Goal: Task Accomplishment & Management: Complete application form

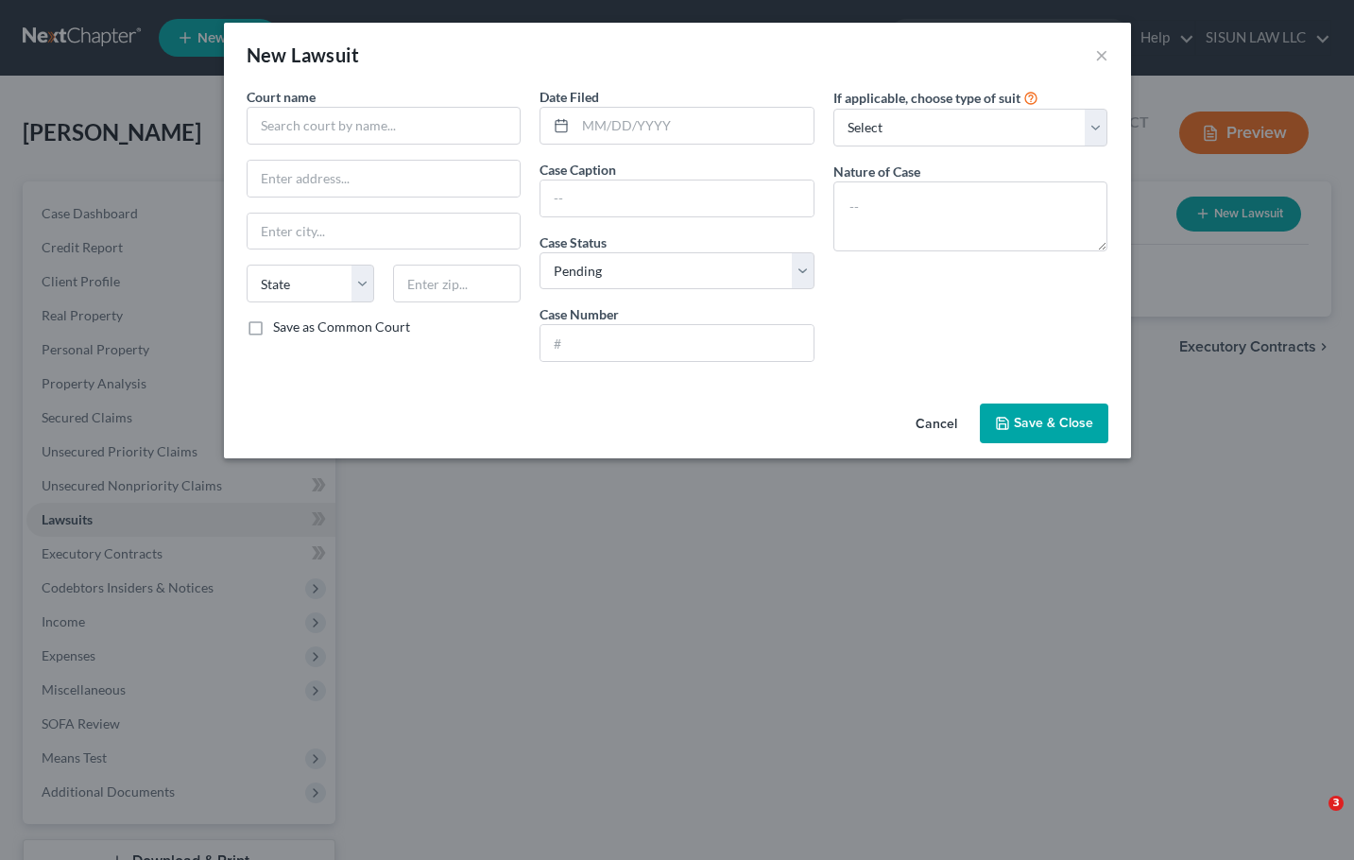
select select "0"
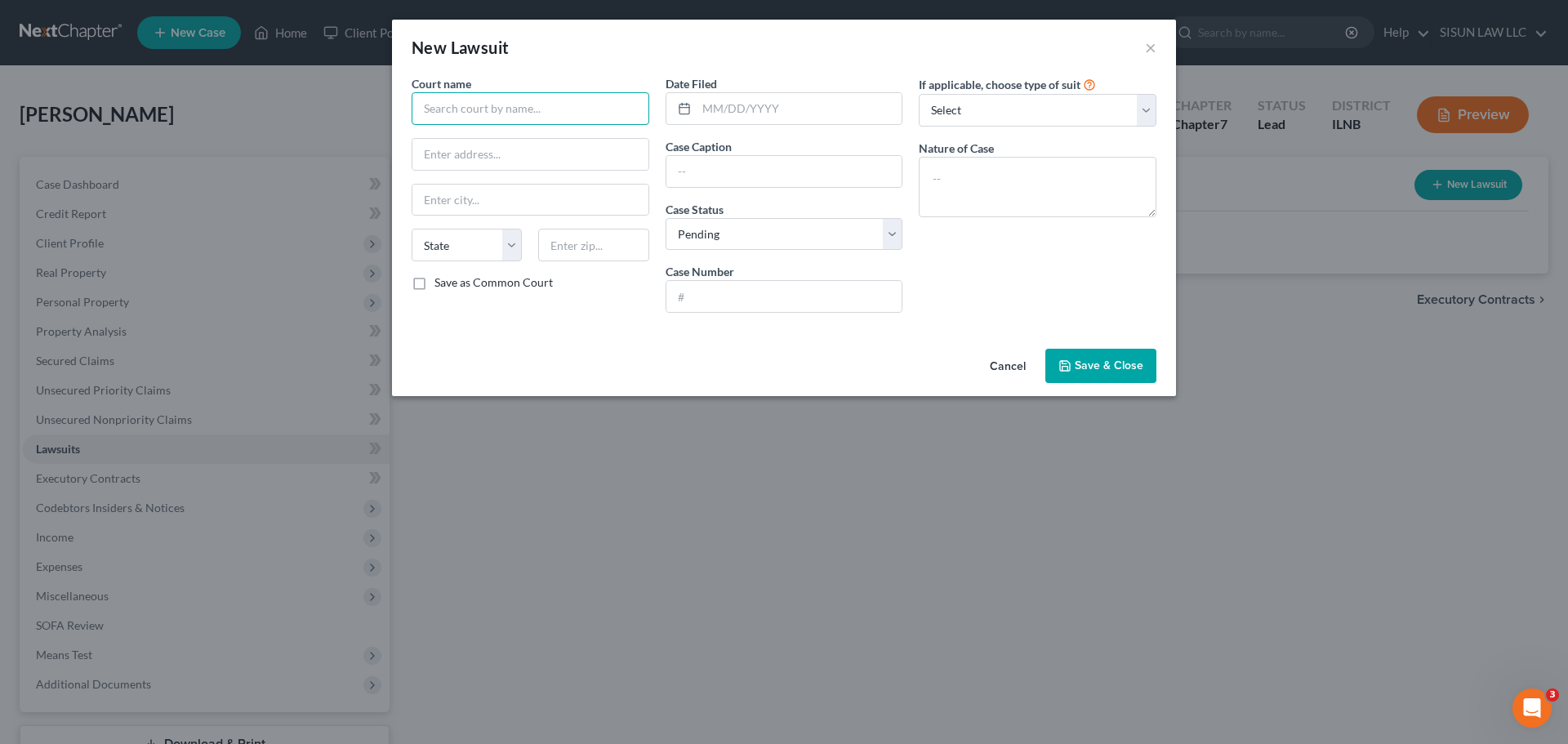
click at [555, 123] on input "text" at bounding box center [530, 109] width 238 height 33
click at [573, 95] on input "text" at bounding box center [530, 109] width 238 height 33
click at [581, 109] on input "text" at bounding box center [530, 109] width 238 height 33
type input "ㄴ"
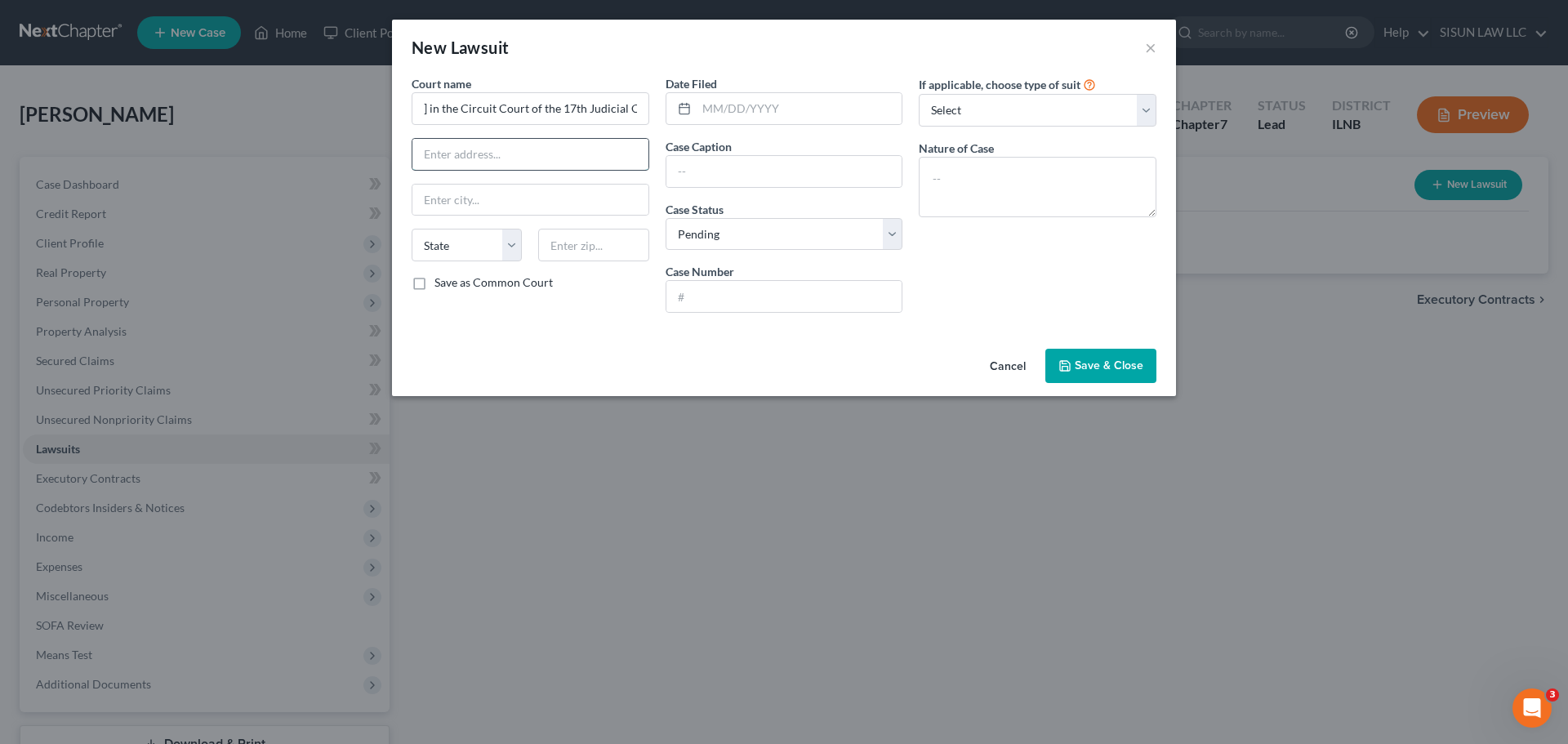
click at [476, 157] on input "text" at bounding box center [530, 155] width 236 height 31
type input "State of Illinois in the Circuit Court of the 17th Judicial Circuit"
click at [576, 107] on input "State of Illinois in the Circuit Court of the 17th Judicial Circuit" at bounding box center [530, 109] width 238 height 33
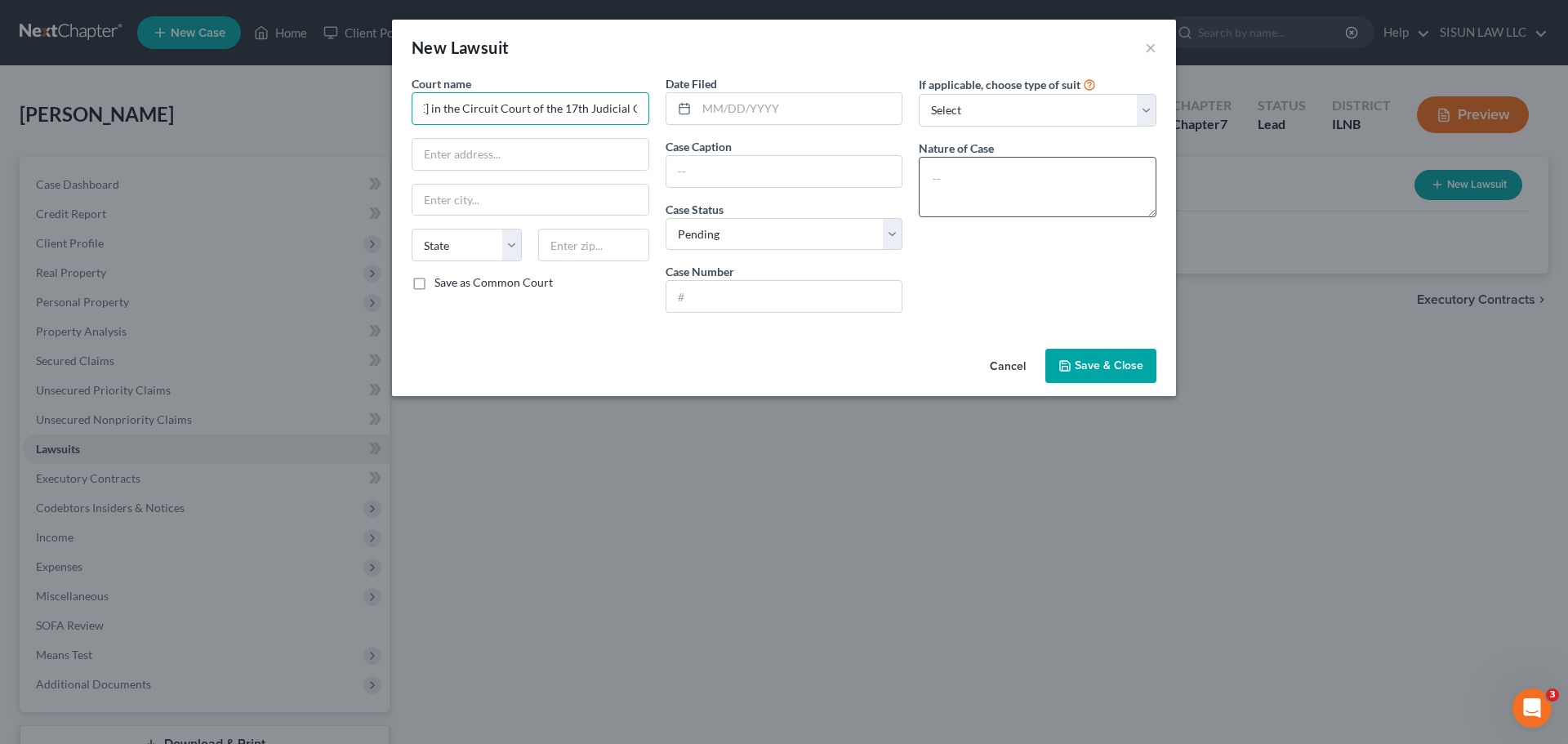
drag, startPoint x: 467, startPoint y: 119, endPoint x: 932, endPoint y: 170, distance: 467.8
click at [925, 165] on div "Court name * State of Illinois in the Circuit Court of the 17th Judicial Circui…" at bounding box center [784, 200] width 762 height 251
click at [1013, 79] on label "If applicable, choose type of suit" at bounding box center [999, 85] width 162 height 17
click at [988, 103] on select "Select Repossession Garnishment Foreclosure Attached, Seized, Or Levied Other" at bounding box center [1037, 111] width 238 height 33
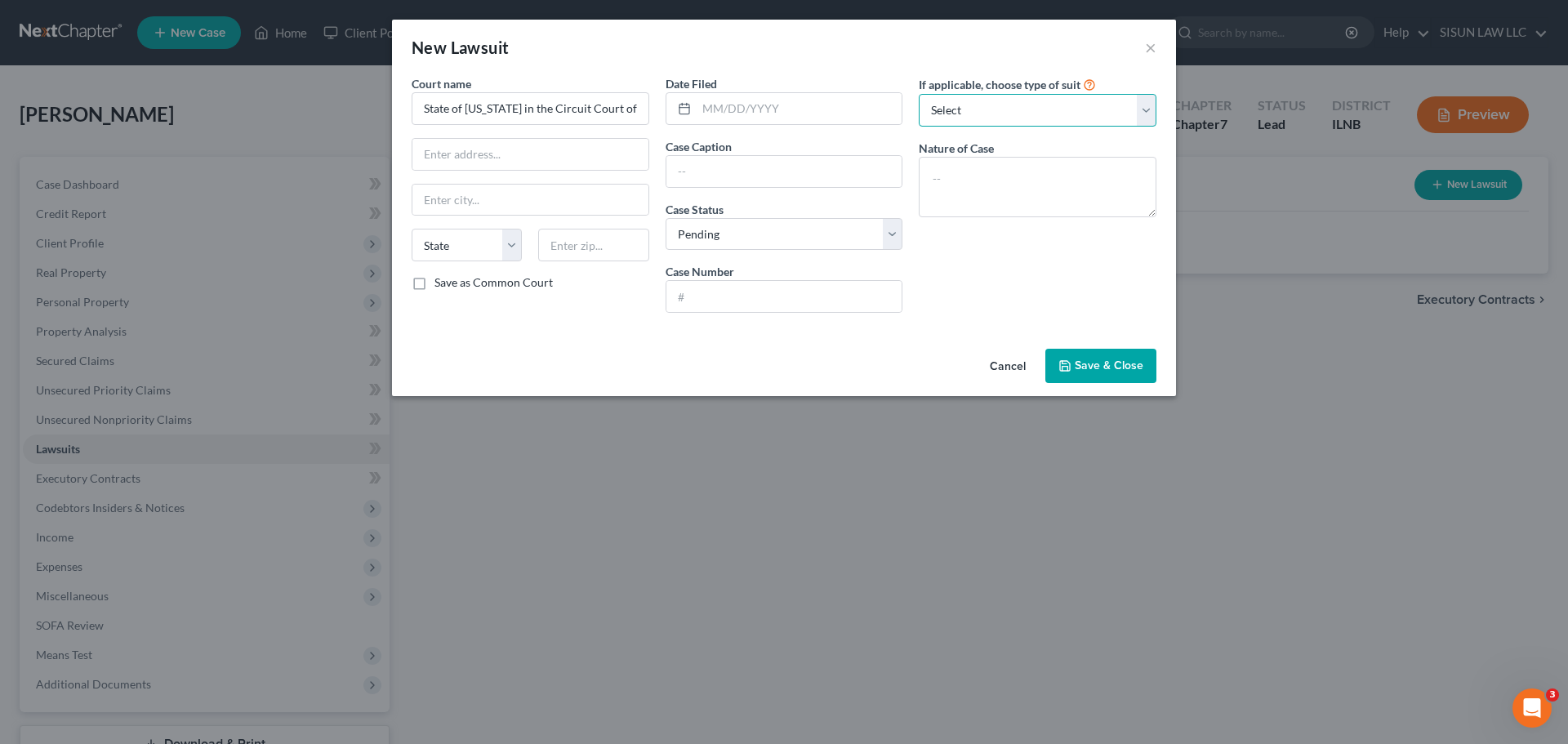
click at [988, 103] on select "Select Repossession Garnishment Foreclosure Attached, Seized, Or Levied Other" at bounding box center [1037, 111] width 238 height 33
click at [838, 115] on input "text" at bounding box center [800, 109] width 206 height 31
type input "07/29/2025"
click at [740, 174] on input "text" at bounding box center [784, 171] width 236 height 31
click at [591, 169] on input "text" at bounding box center [530, 155] width 236 height 31
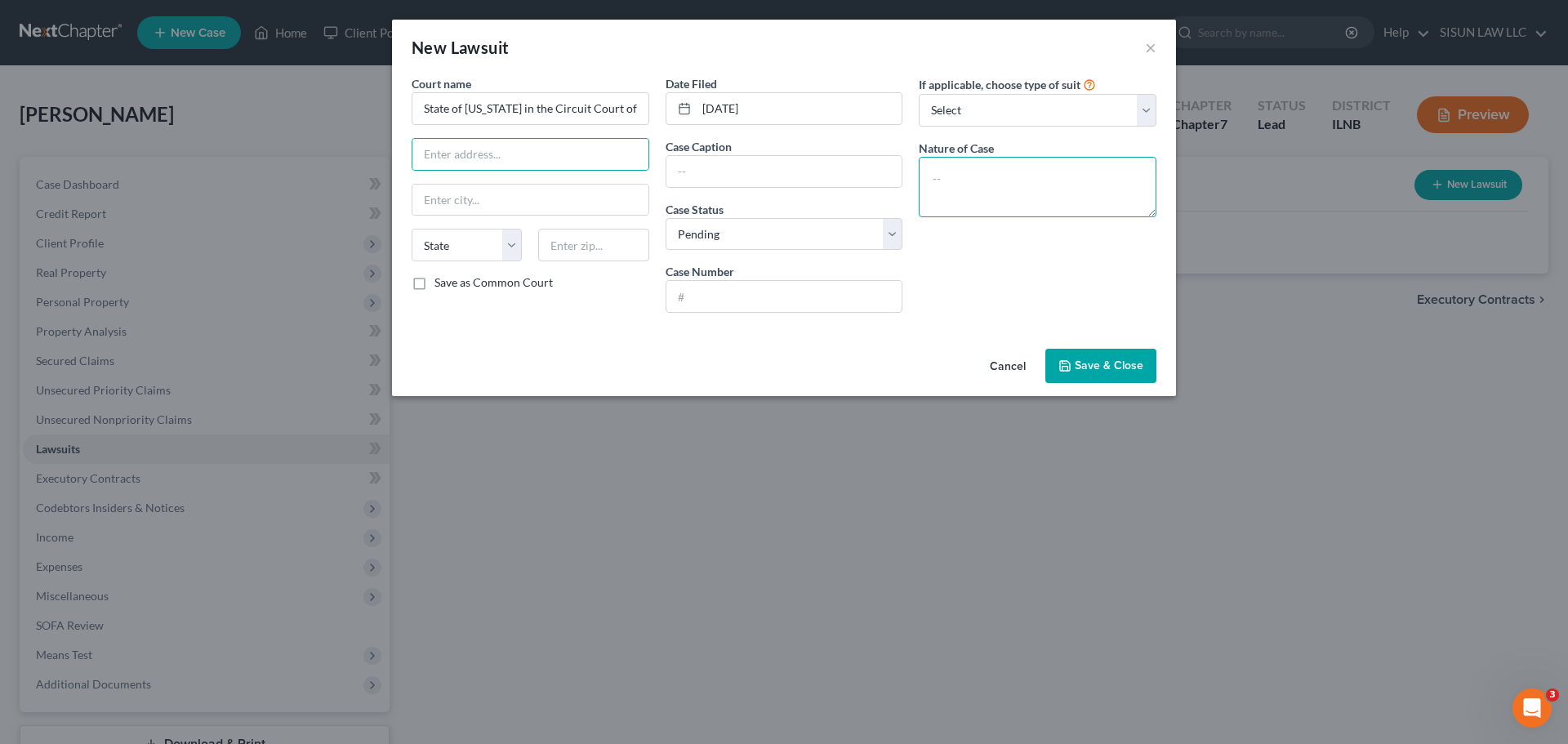
click at [1064, 213] on textarea at bounding box center [1037, 187] width 238 height 60
click at [748, 162] on input "text" at bounding box center [784, 171] width 236 height 31
type input "l"
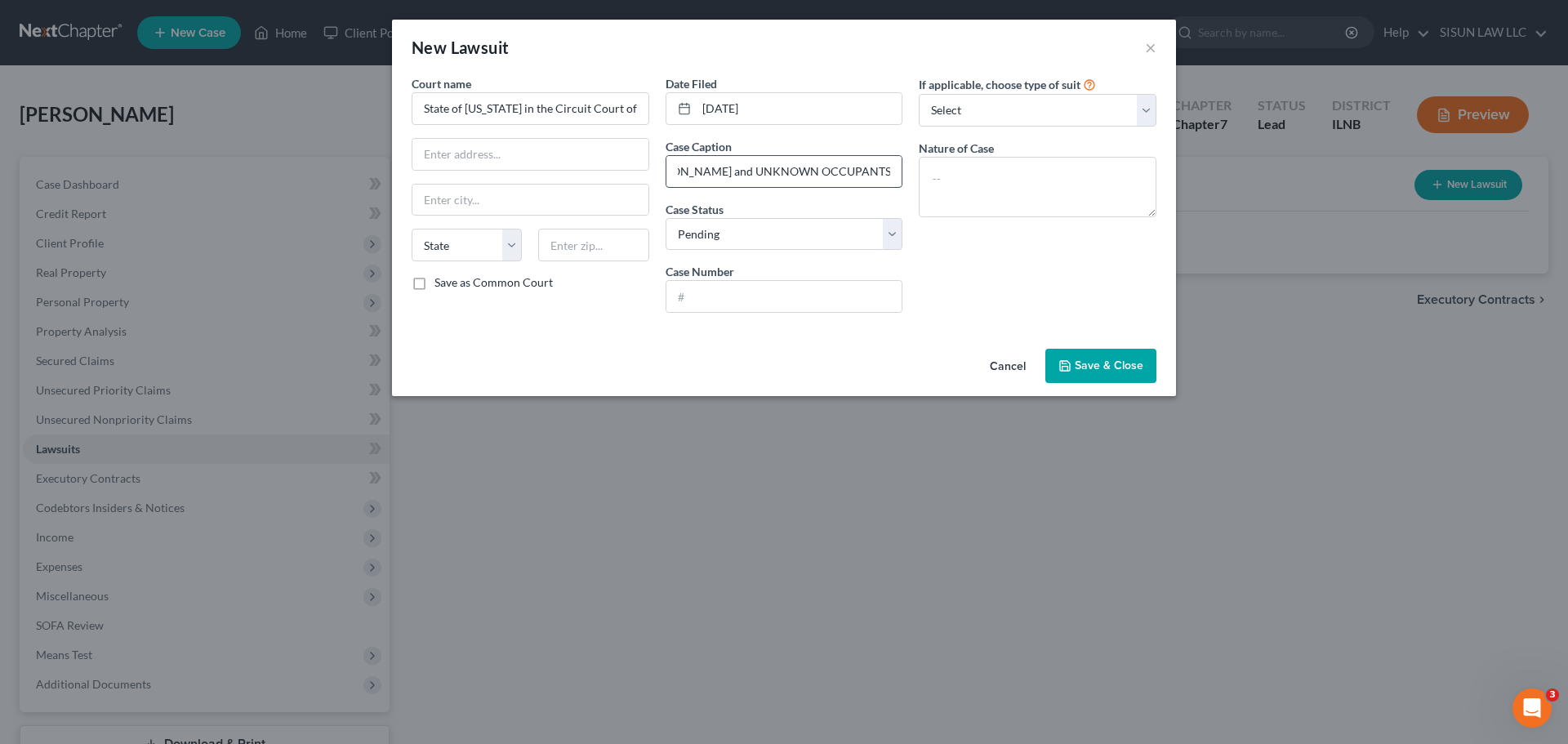
scroll to position [0, 347]
type input "LANDMARK SHOPPING CENTER and VIREN PATEL v. CHAESOON RITTMEYER and UNKNOWN OCCU…"
click at [763, 245] on select "Select Pending On Appeal Concluded" at bounding box center [784, 234] width 238 height 33
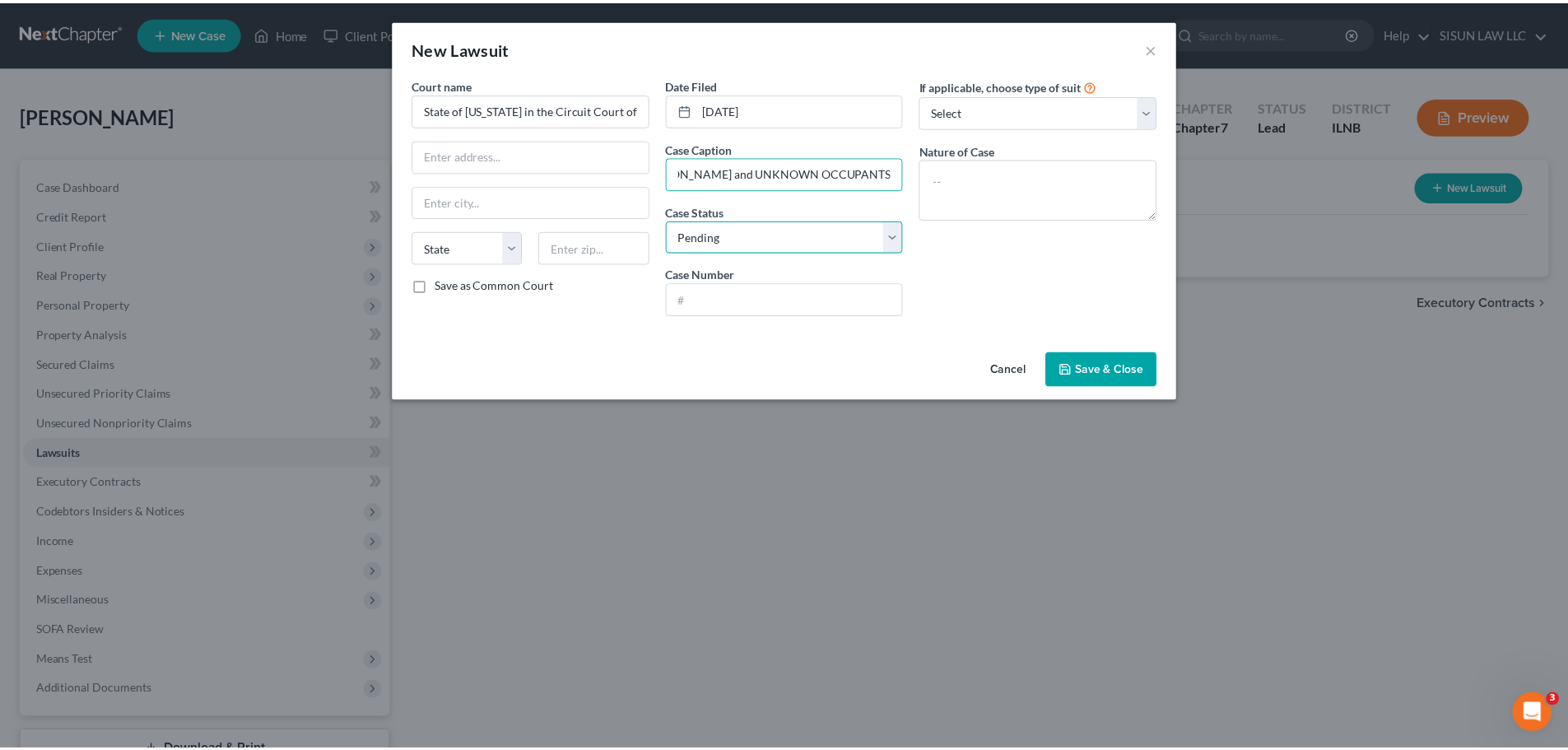
scroll to position [0, 0]
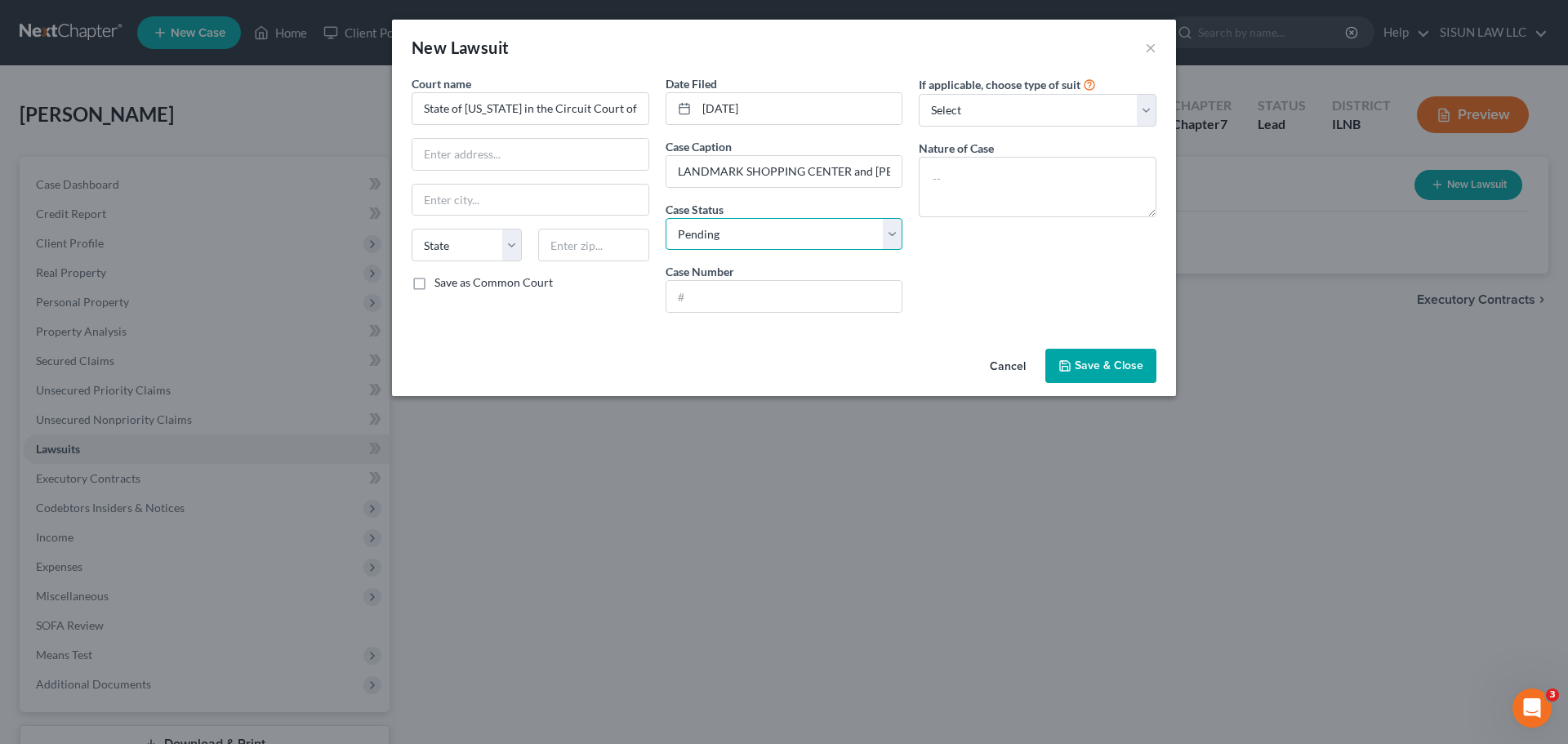
select select "1"
click at [666, 218] on select "Select Pending On Appeal Concluded" at bounding box center [784, 234] width 238 height 33
click at [759, 308] on input "text" at bounding box center [784, 296] width 236 height 31
type input "2025EV51"
drag, startPoint x: 1016, startPoint y: 200, endPoint x: 1008, endPoint y: 184, distance: 17.9
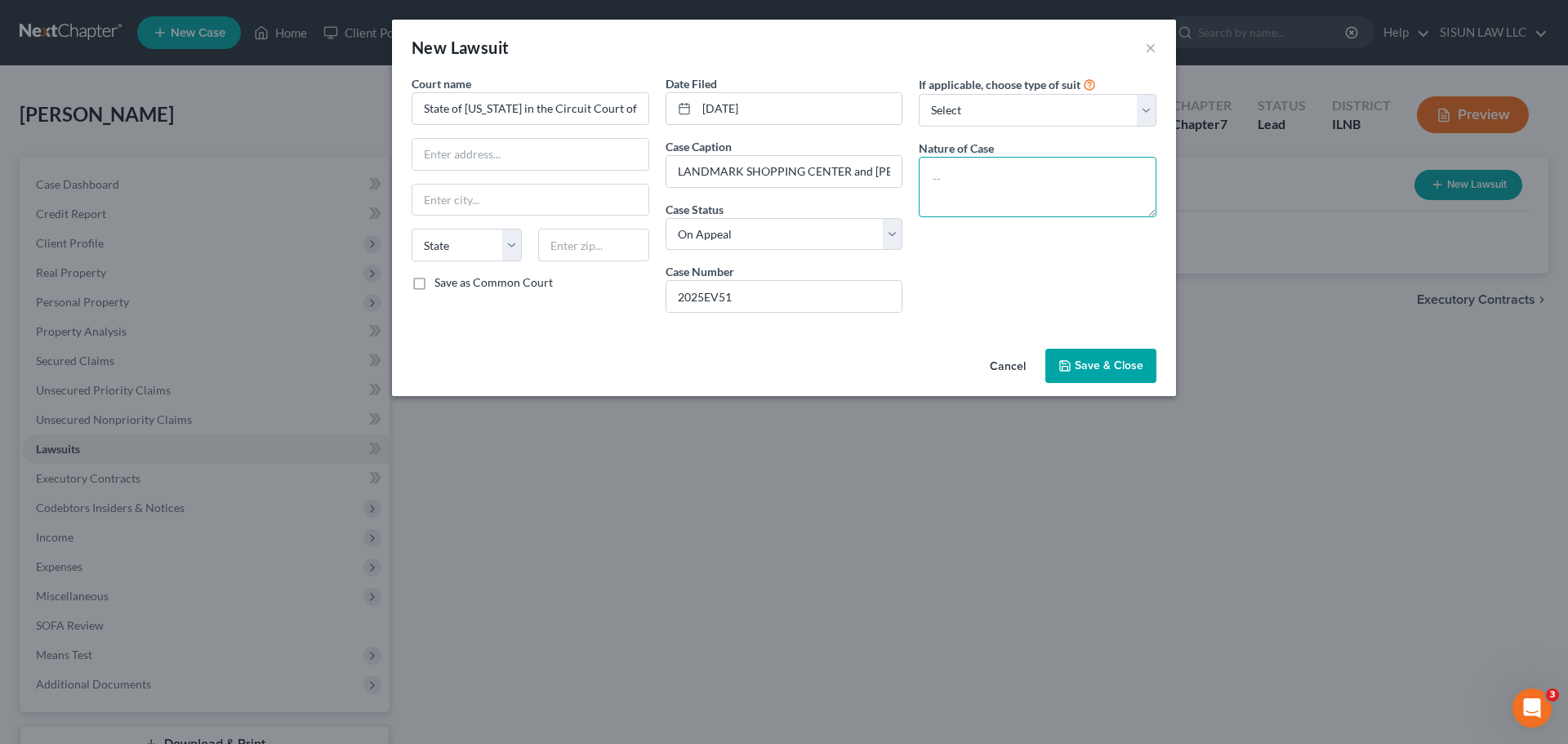
click at [1015, 200] on textarea at bounding box center [1037, 187] width 238 height 60
type textarea "Breach of Written Lease"
click at [1105, 370] on span "Save & Close" at bounding box center [1108, 366] width 68 height 14
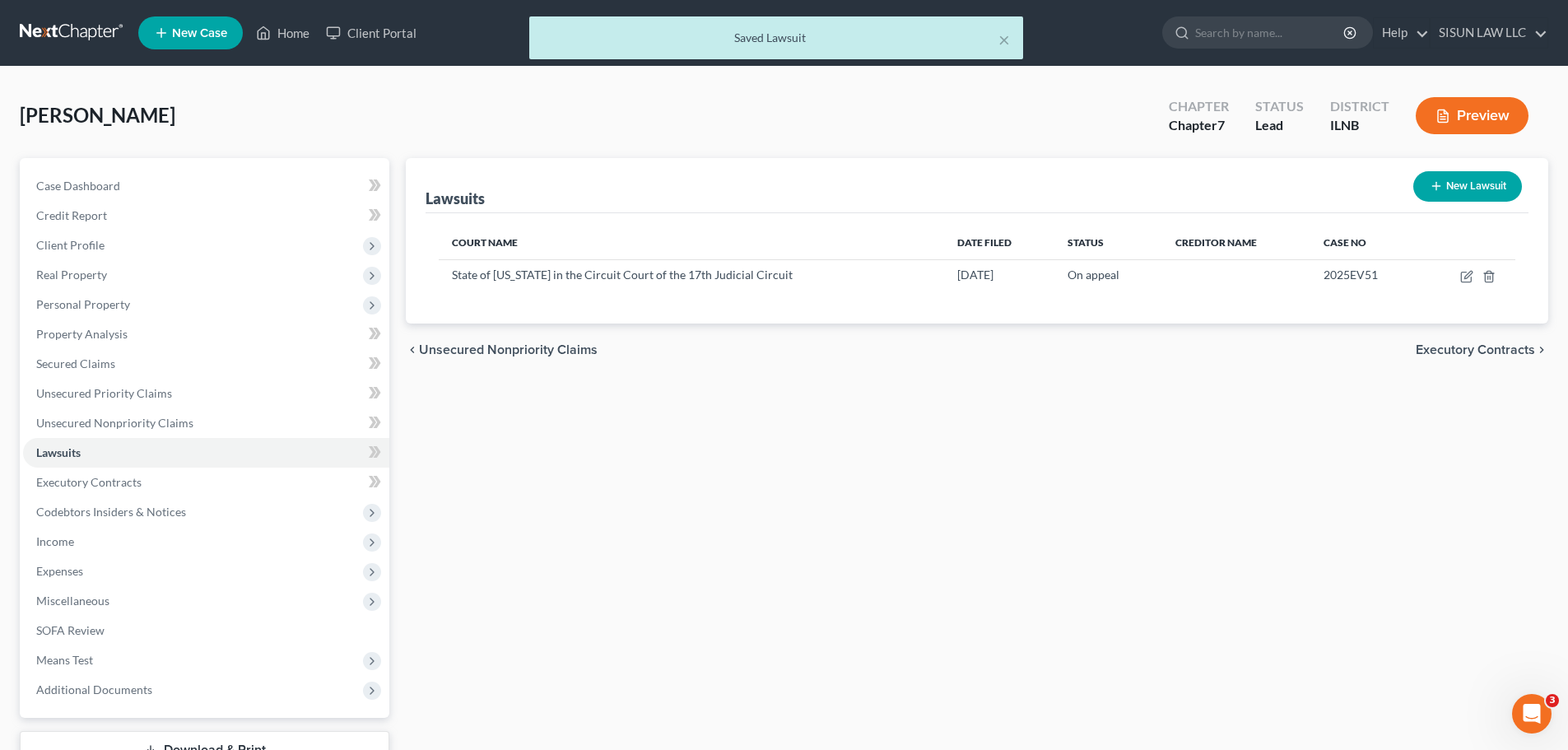
click at [1099, 398] on div "Lawsuits New Lawsuit Court Name Date Filed Status Creditor Name Case No State o…" at bounding box center [977, 484] width 1159 height 654
click at [58, 11] on nav "Home New Case Client Portal SISUN LAW LLC info@sisunlawllc.com My Account Setti…" at bounding box center [784, 33] width 1568 height 66
click at [51, 27] on div "× Saved Lawsuit" at bounding box center [776, 42] width 1568 height 51
click at [38, 40] on div "× Saved Lawsuit" at bounding box center [776, 42] width 1568 height 51
click at [1008, 37] on button "×" at bounding box center [1004, 39] width 11 height 20
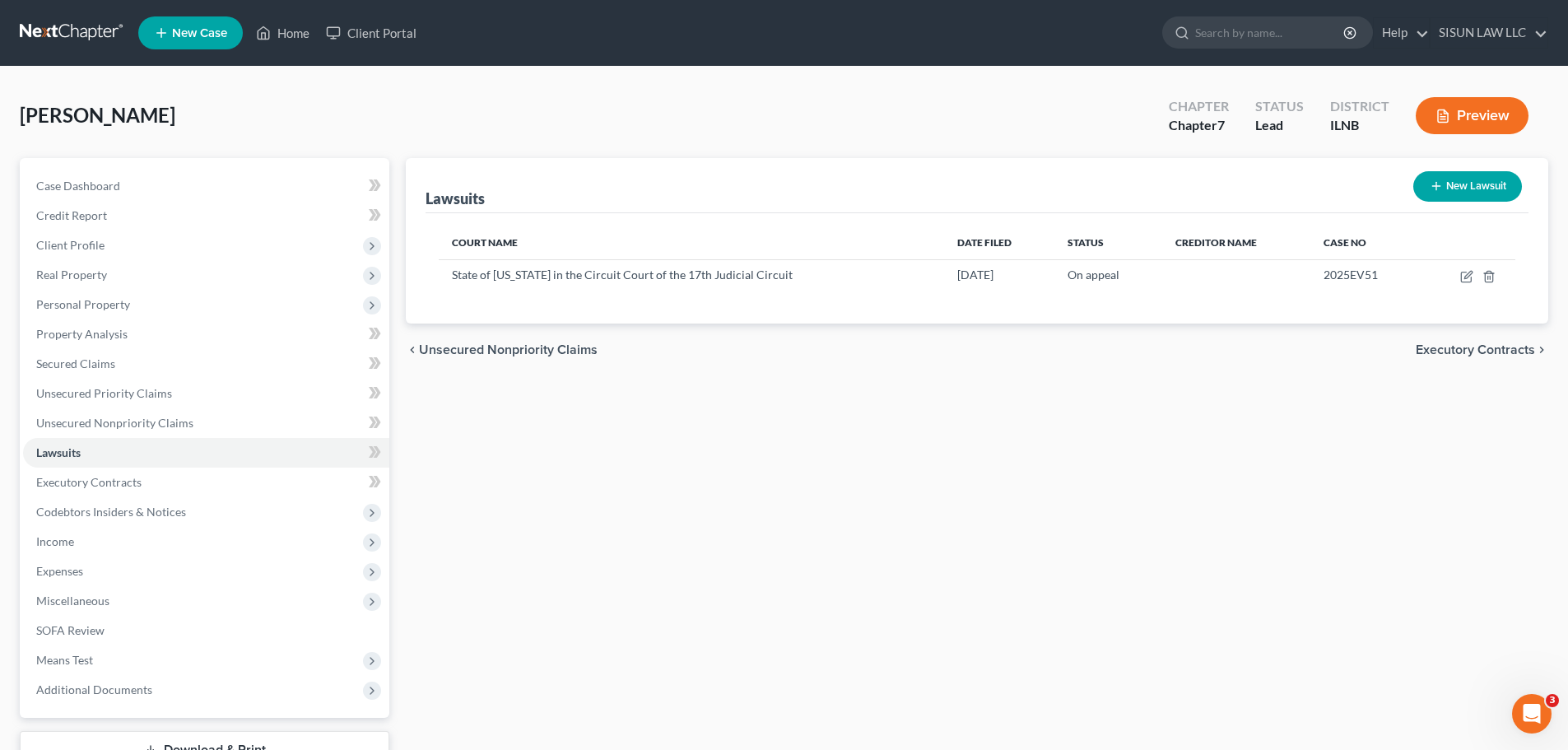
click at [104, 41] on link at bounding box center [72, 33] width 105 height 30
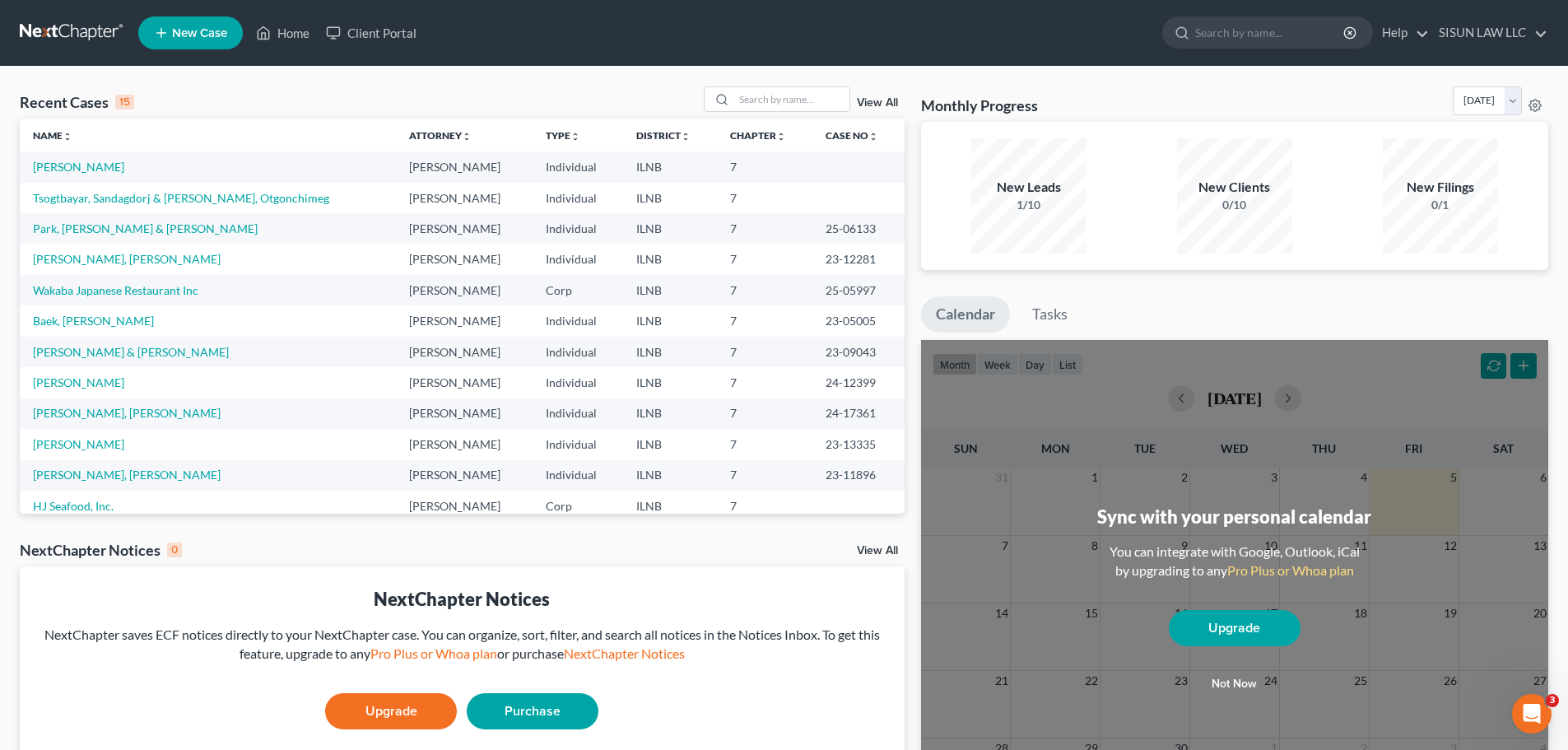
drag, startPoint x: 79, startPoint y: 3, endPoint x: 0, endPoint y: 125, distance: 145.3
drag, startPoint x: 0, startPoint y: 125, endPoint x: 385, endPoint y: 549, distance: 572.7
click at [386, 548] on div "Recent Cases 15 View All Name unfold_more expand_more expand_less Attorney unfo…" at bounding box center [462, 493] width 902 height 814
drag, startPoint x: 365, startPoint y: 525, endPoint x: 303, endPoint y: 530, distance: 62.2
click at [303, 530] on div "Recent Cases 15 View All Name unfold_more expand_more expand_less Attorney unfo…" at bounding box center [462, 493] width 902 height 814
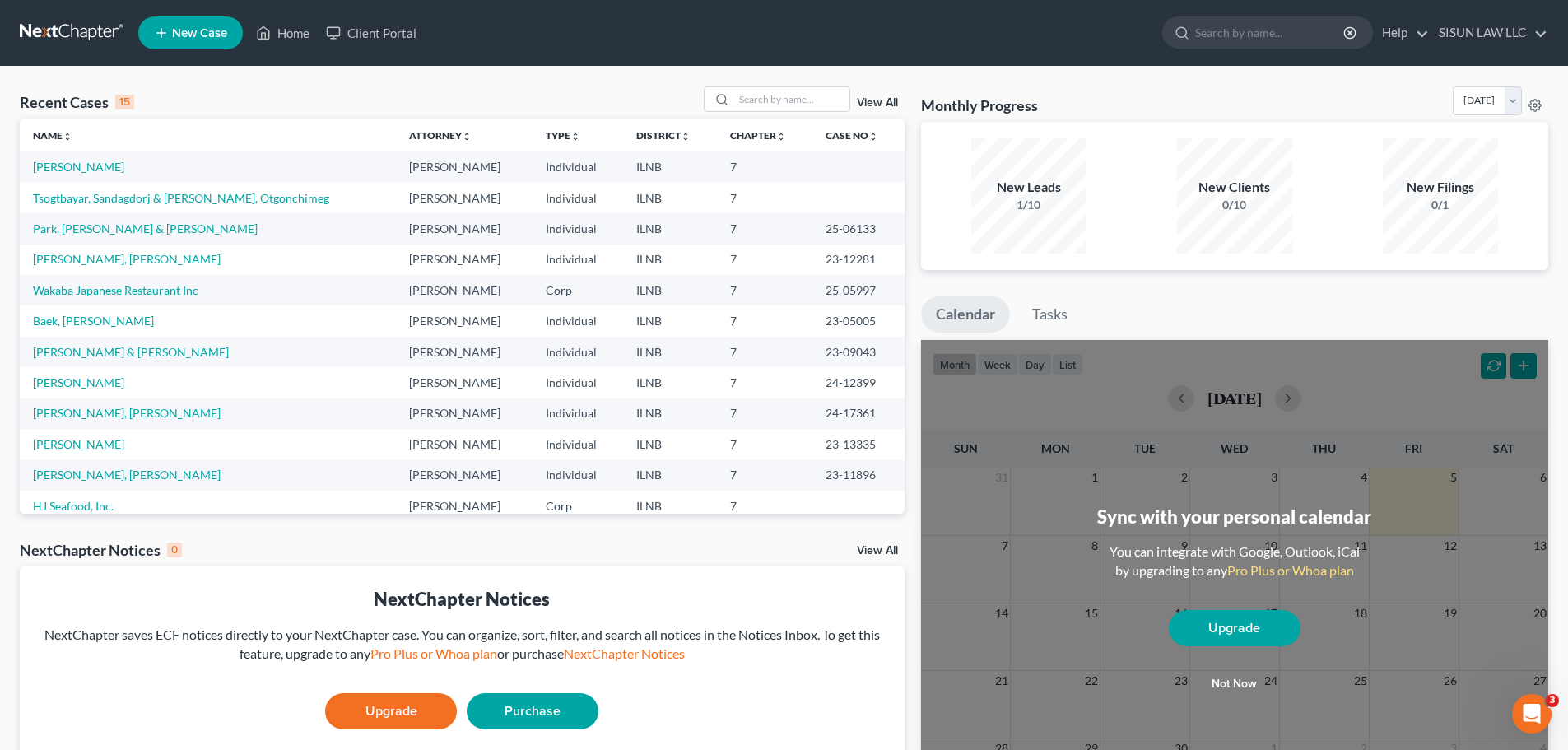
drag, startPoint x: 11, startPoint y: 516, endPoint x: 6, endPoint y: 526, distance: 11.2
click at [7, 530] on div "Recent Cases 15 View All Name unfold_more expand_more expand_less Attorney unfo…" at bounding box center [784, 494] width 1568 height 855
drag, startPoint x: 22, startPoint y: 505, endPoint x: 19, endPoint y: 517, distance: 12.4
drag, startPoint x: 14, startPoint y: 516, endPoint x: 10, endPoint y: 506, distance: 10.8
drag, startPoint x: 10, startPoint y: 506, endPoint x: 8, endPoint y: 515, distance: 9.2
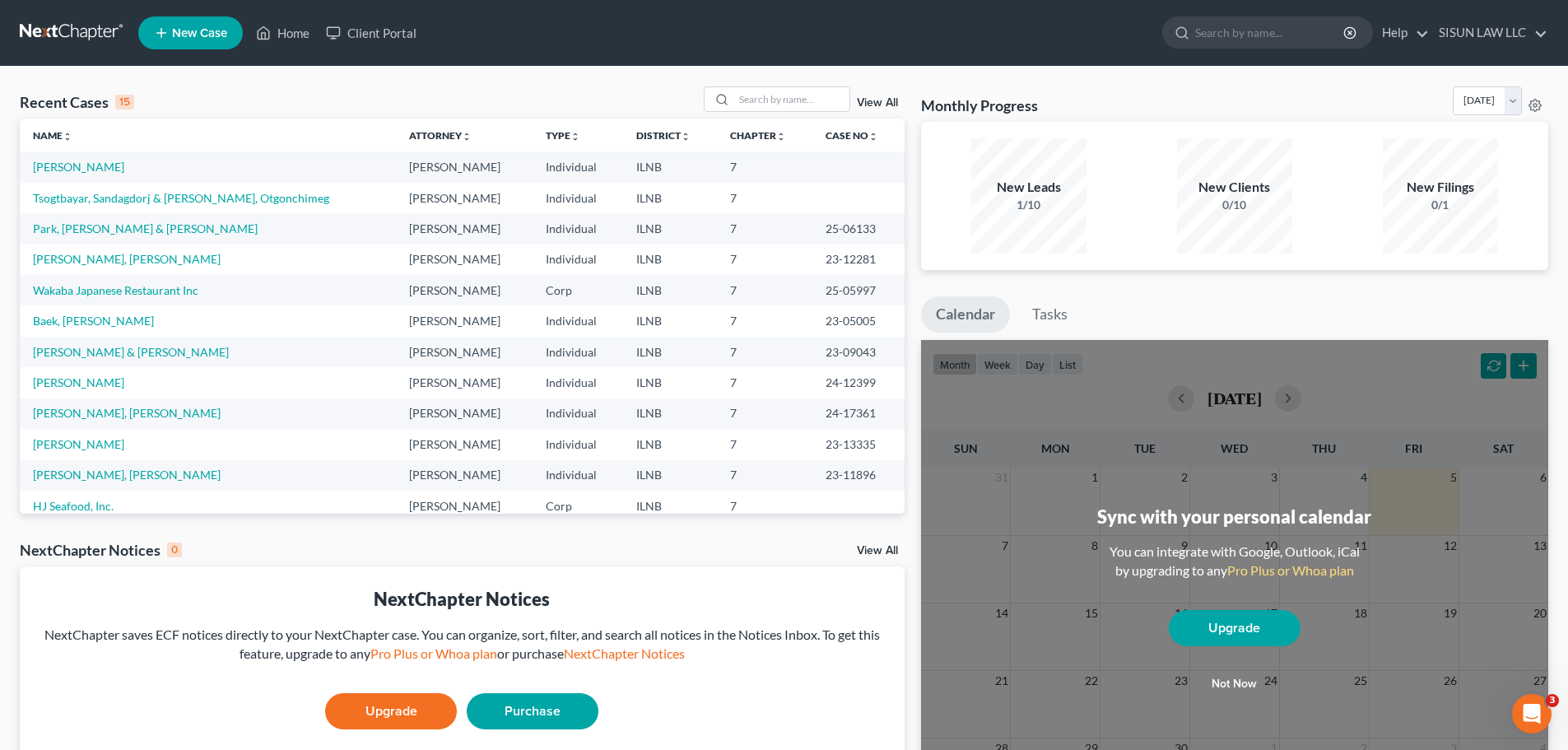
drag, startPoint x: 5, startPoint y: 513, endPoint x: 279, endPoint y: 555, distance: 277.2
click at [279, 555] on div "NextChapter Notices 0 View All" at bounding box center [463, 553] width 885 height 26
click at [91, 261] on link "[PERSON_NAME], [PERSON_NAME]" at bounding box center [126, 259] width 187 height 14
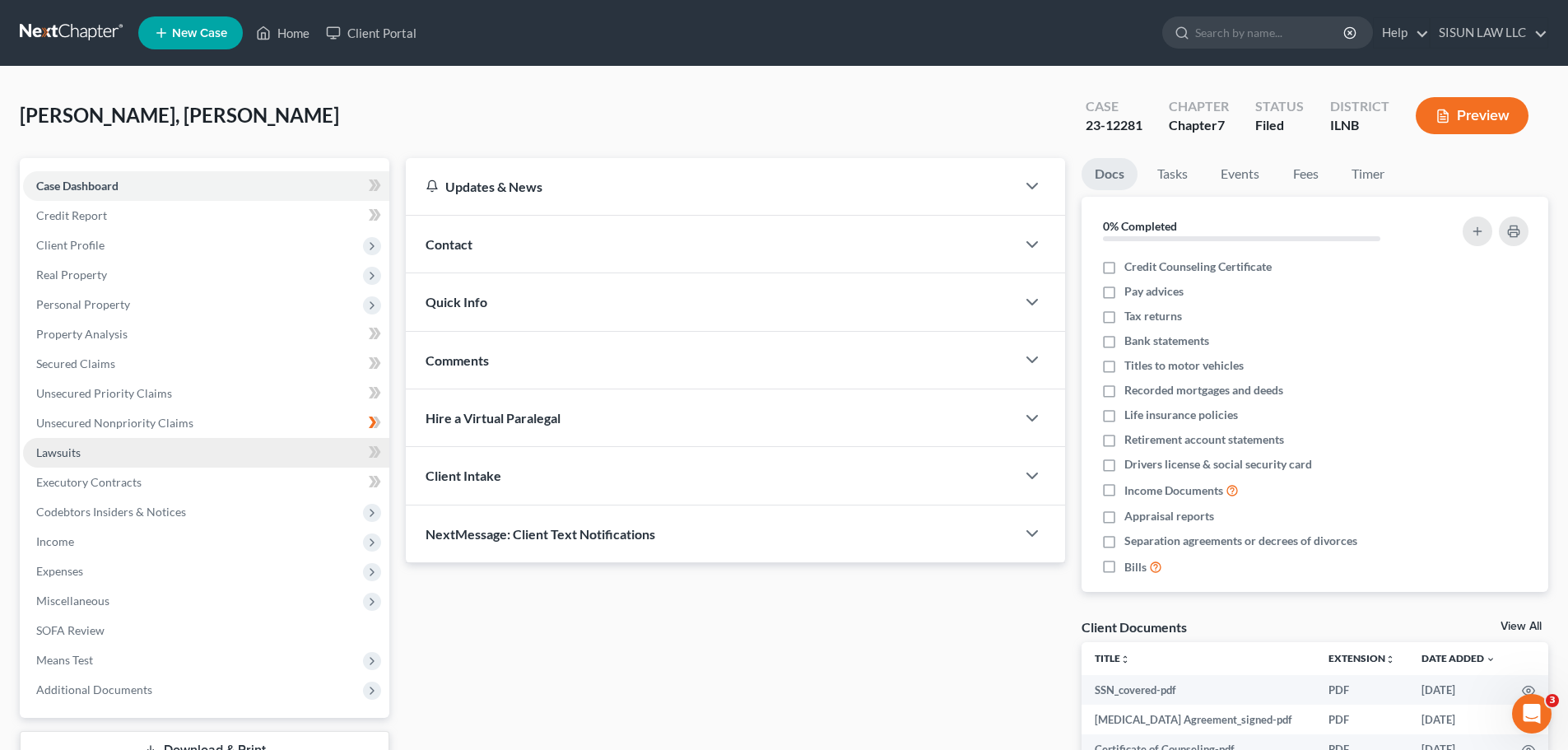
click at [264, 457] on link "Lawsuits" at bounding box center [206, 453] width 366 height 30
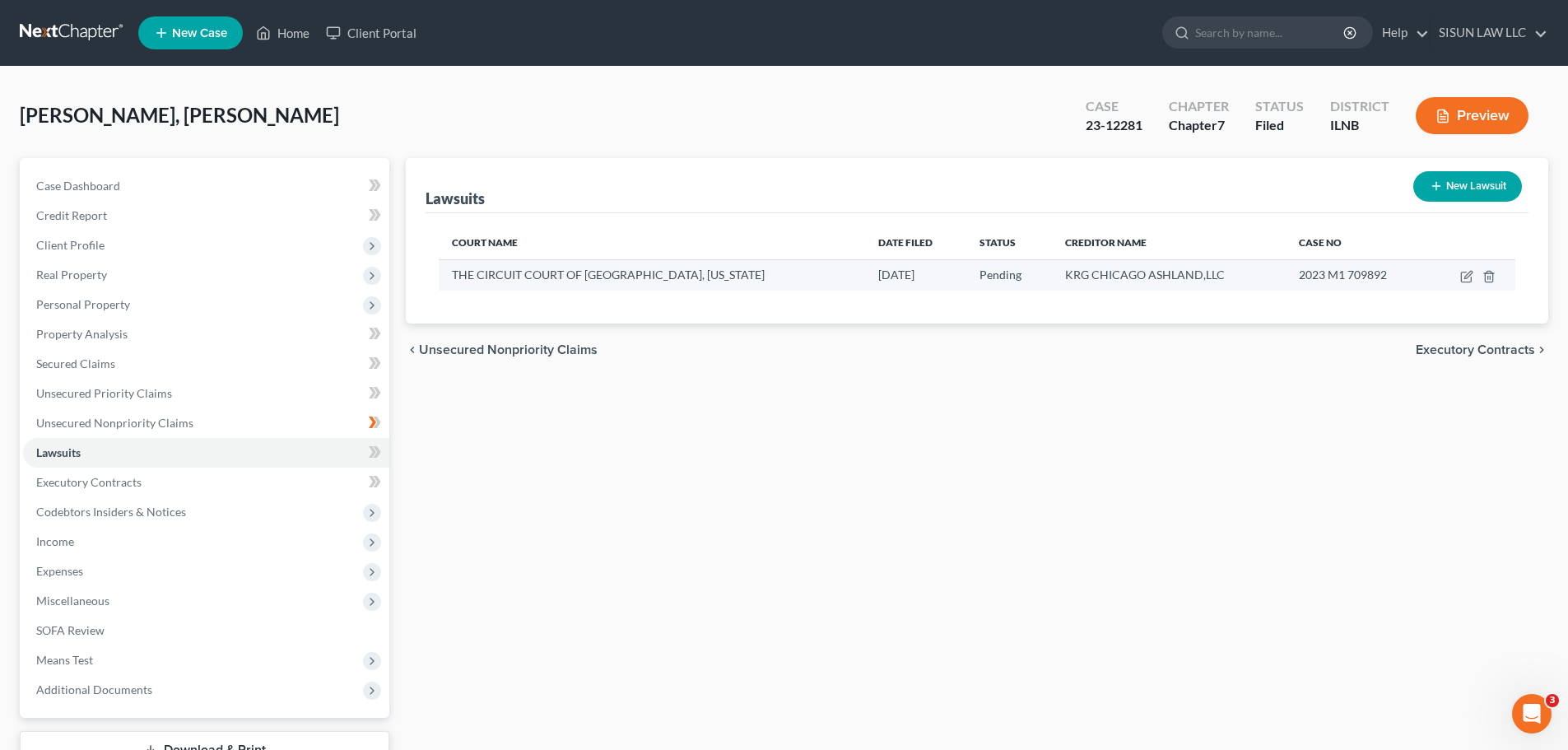
click at [507, 283] on td "THE CIRCUIT COURT OF [GEOGRAPHIC_DATA], [US_STATE]" at bounding box center [652, 275] width 426 height 31
click at [1465, 274] on icon "button" at bounding box center [1466, 276] width 13 height 13
select select "14"
select select "0"
select select "4"
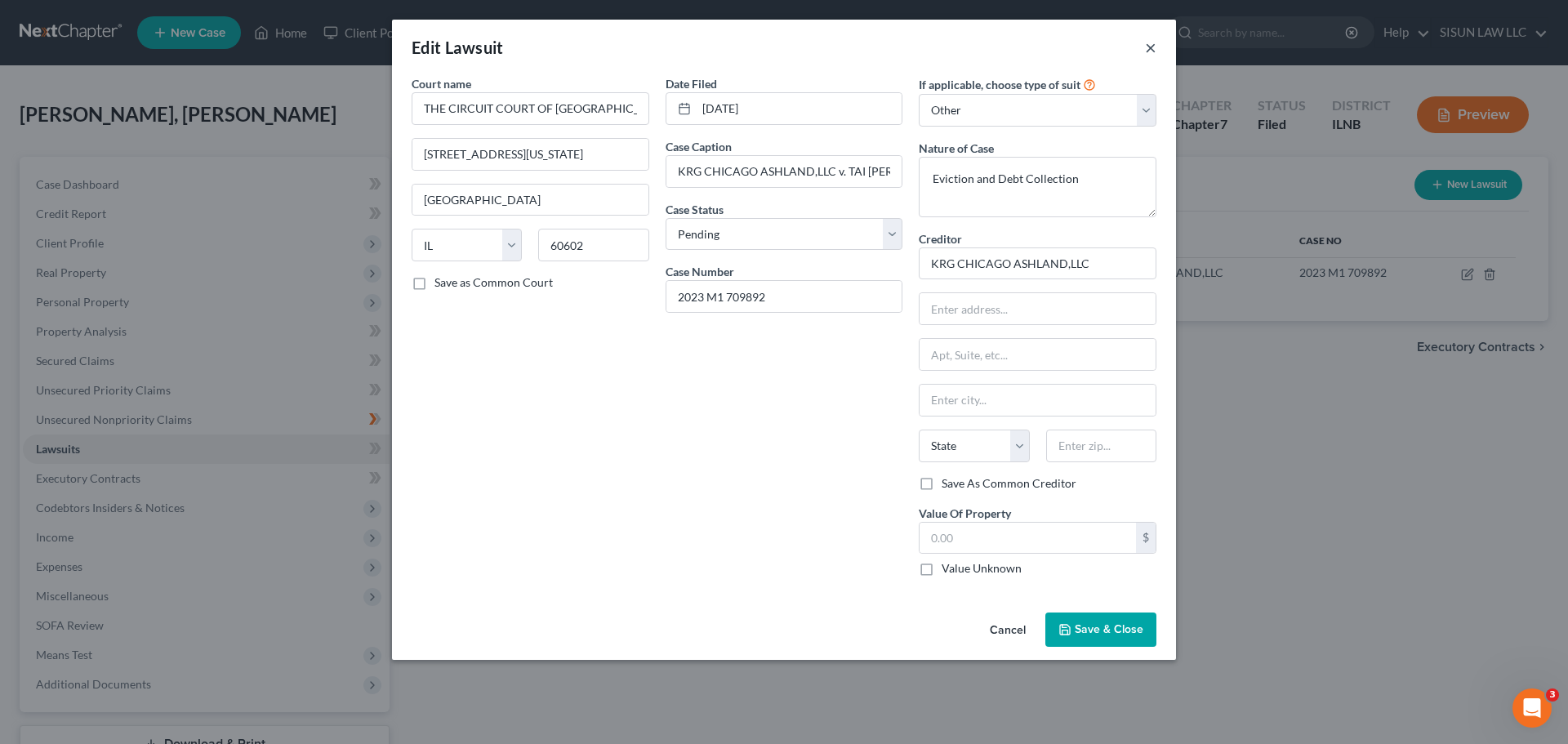
click at [1155, 48] on button "×" at bounding box center [1151, 47] width 11 height 20
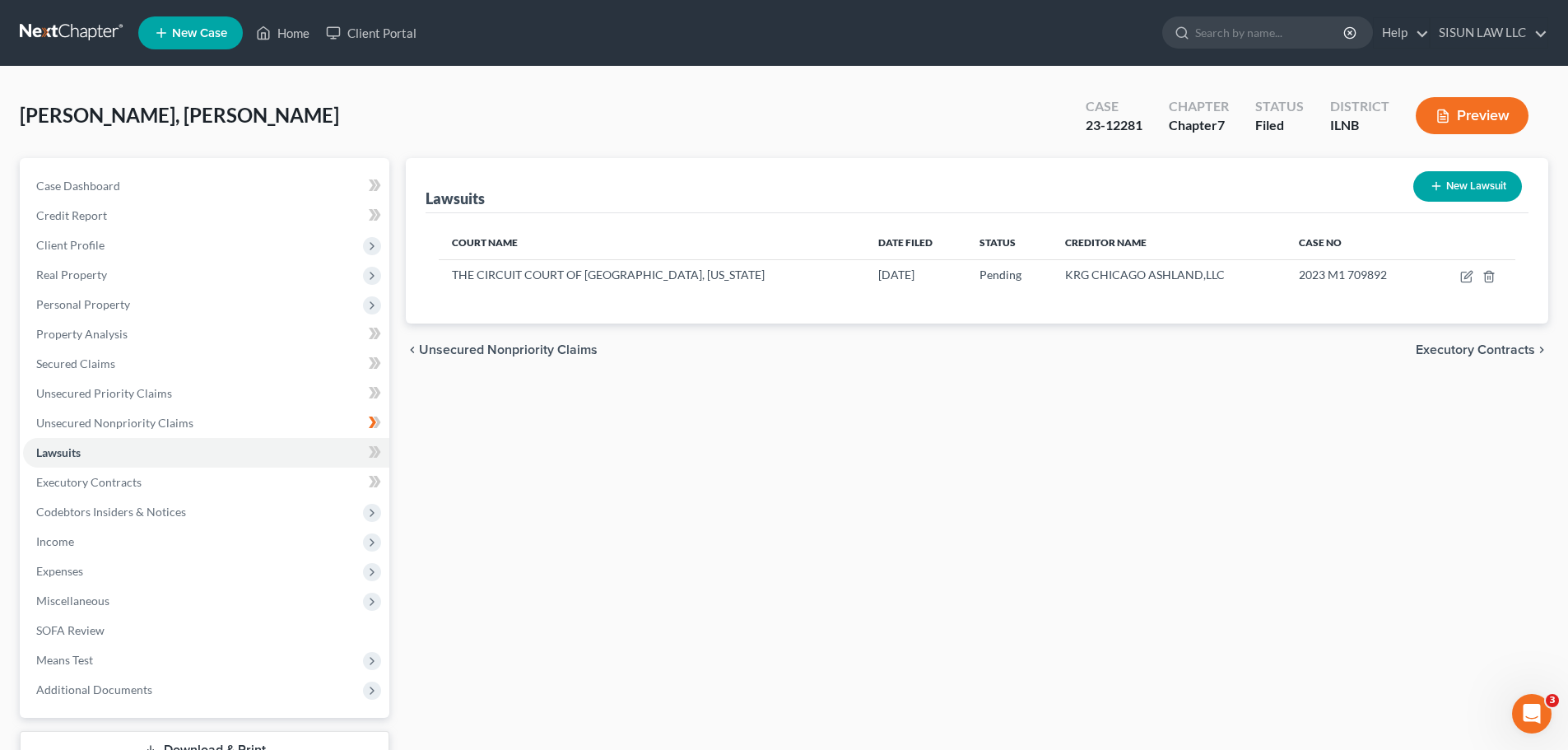
click at [79, 37] on link at bounding box center [72, 33] width 105 height 30
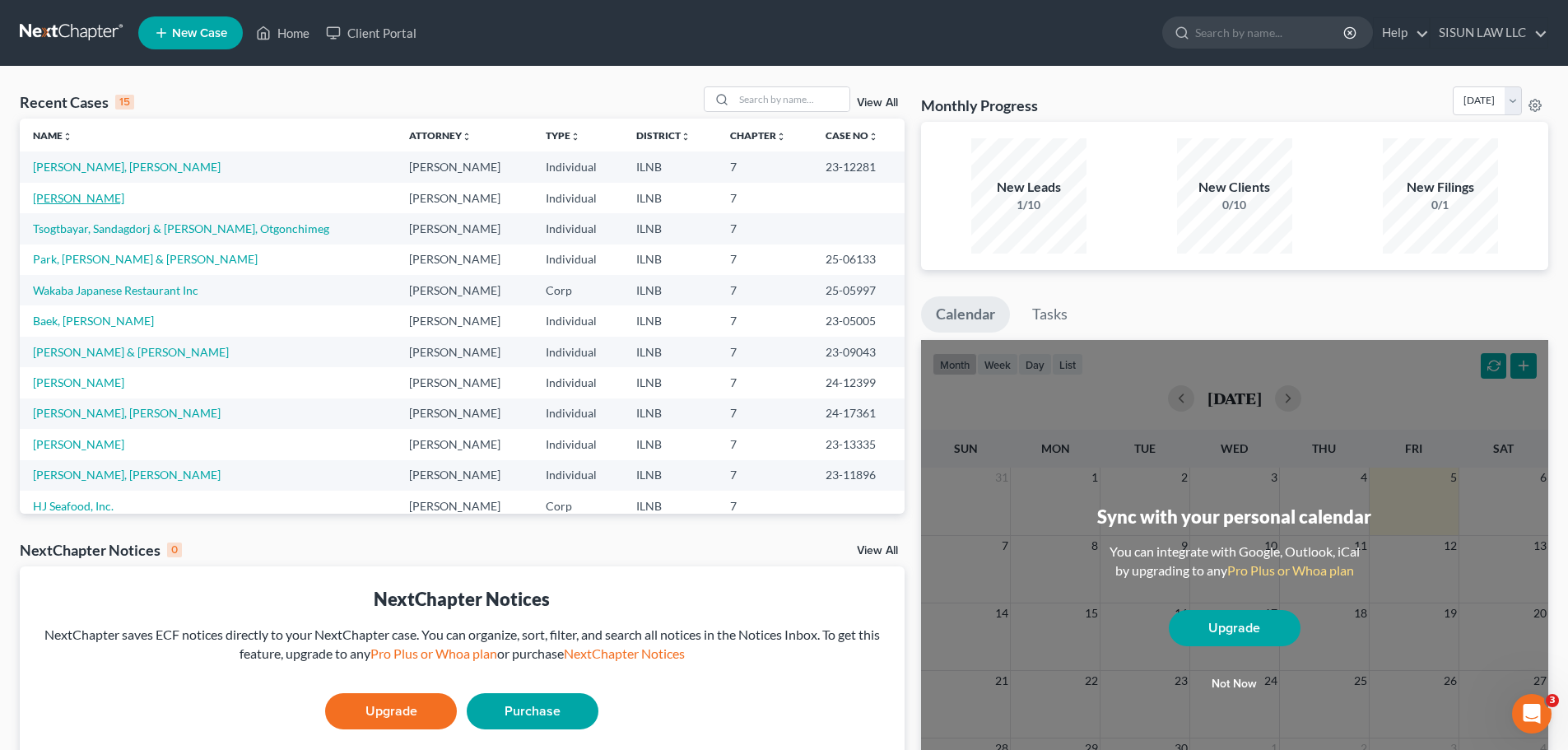
click at [70, 199] on link "[PERSON_NAME]" at bounding box center [78, 198] width 91 height 14
